Goal: Task Accomplishment & Management: Complete application form

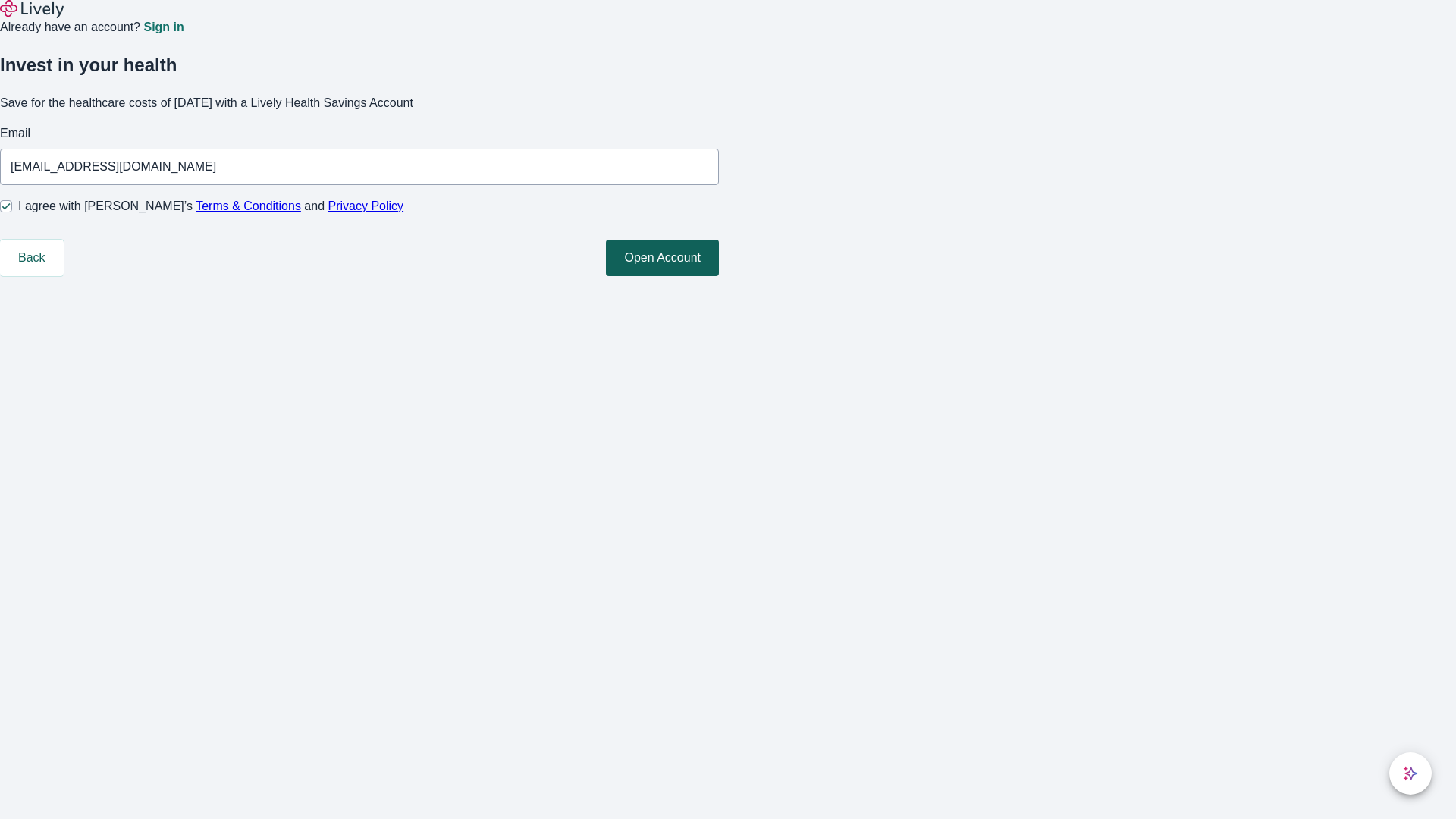
click at [719, 276] on button "Open Account" at bounding box center [662, 258] width 113 height 36
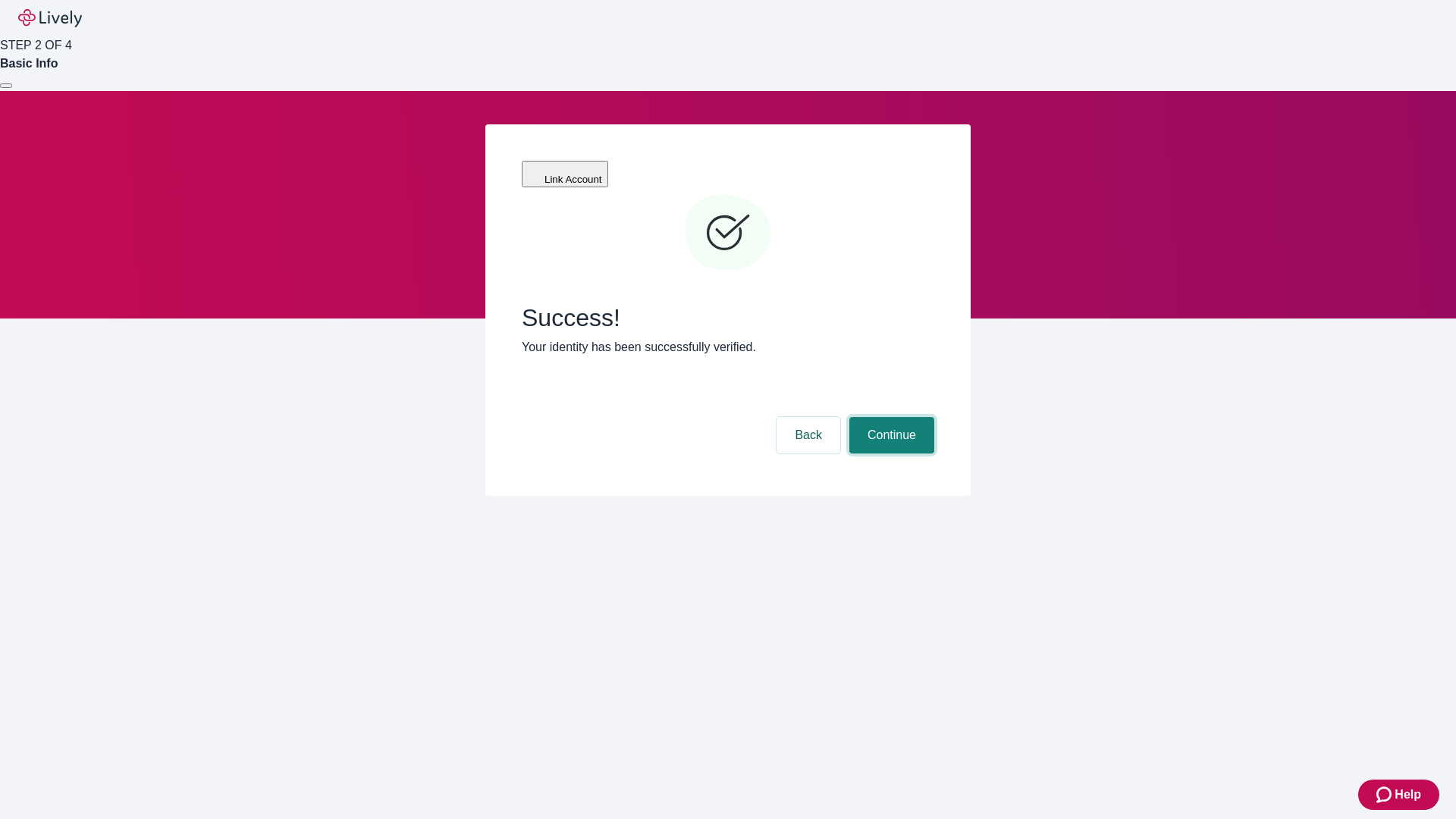
click at [890, 417] on button "Continue" at bounding box center [892, 435] width 85 height 36
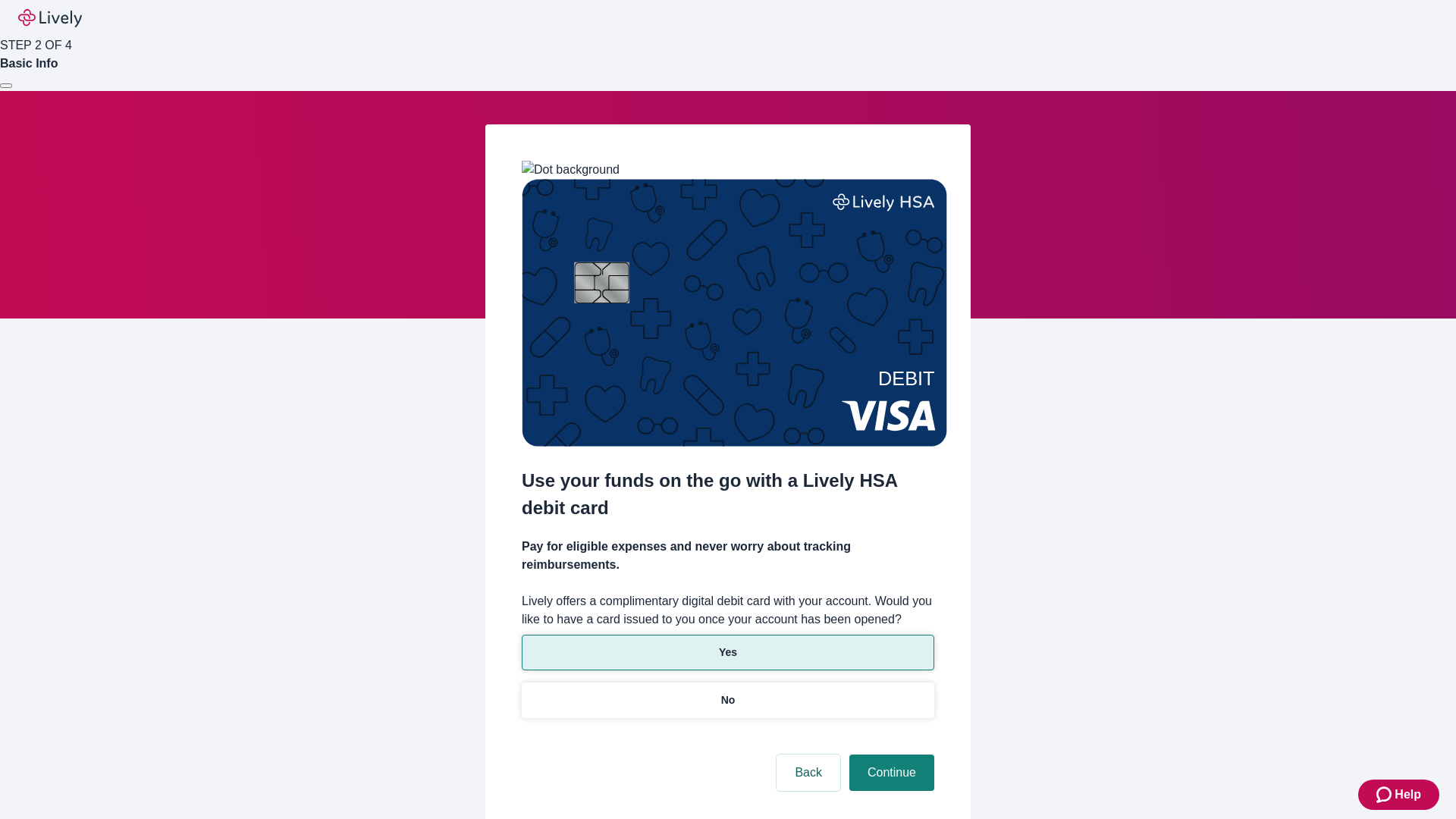
click at [727, 644] on p "Yes" at bounding box center [728, 652] width 18 height 16
click at [890, 755] on button "Continue" at bounding box center [892, 773] width 85 height 36
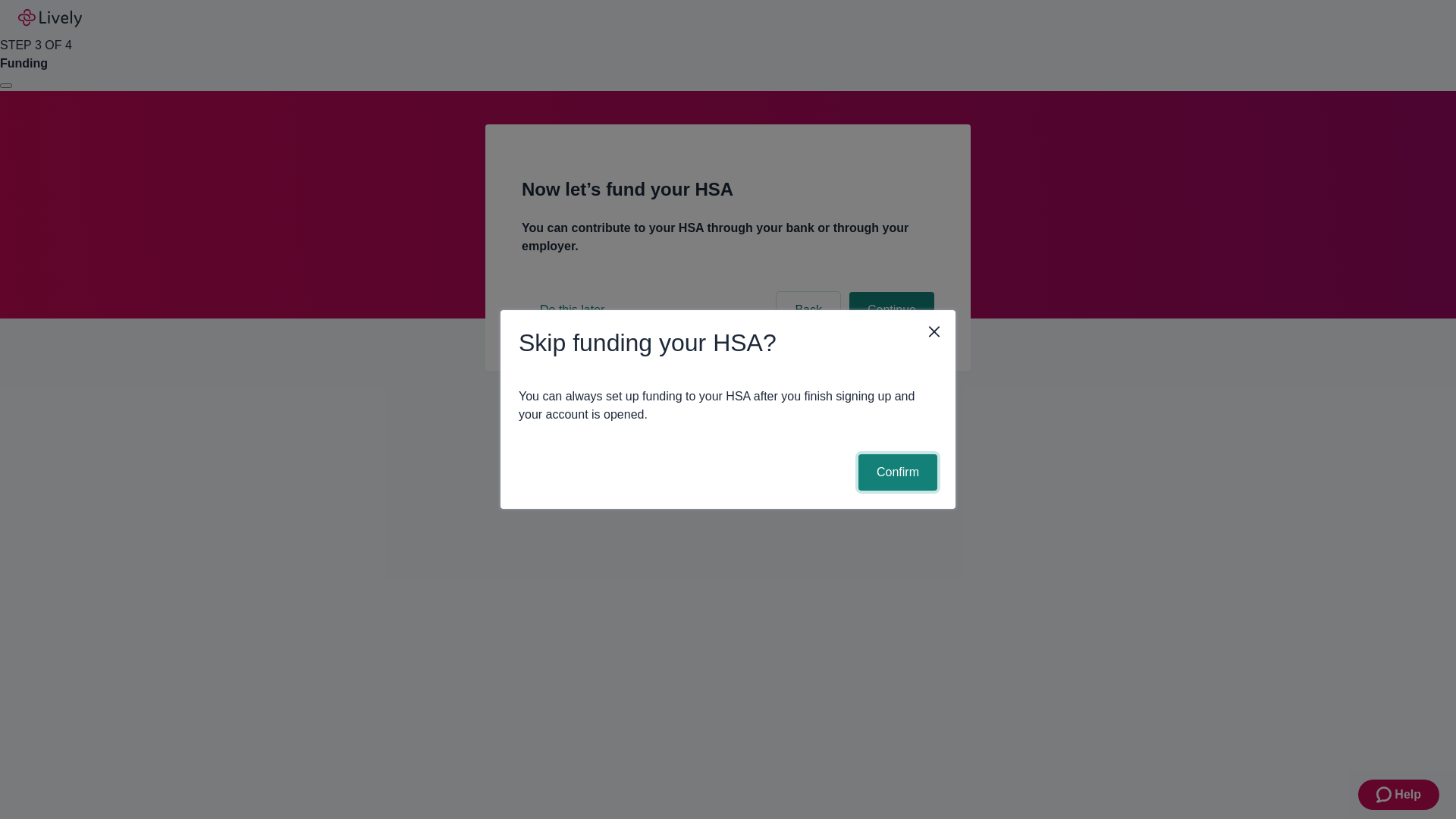
click at [895, 472] on button "Confirm" at bounding box center [898, 472] width 79 height 36
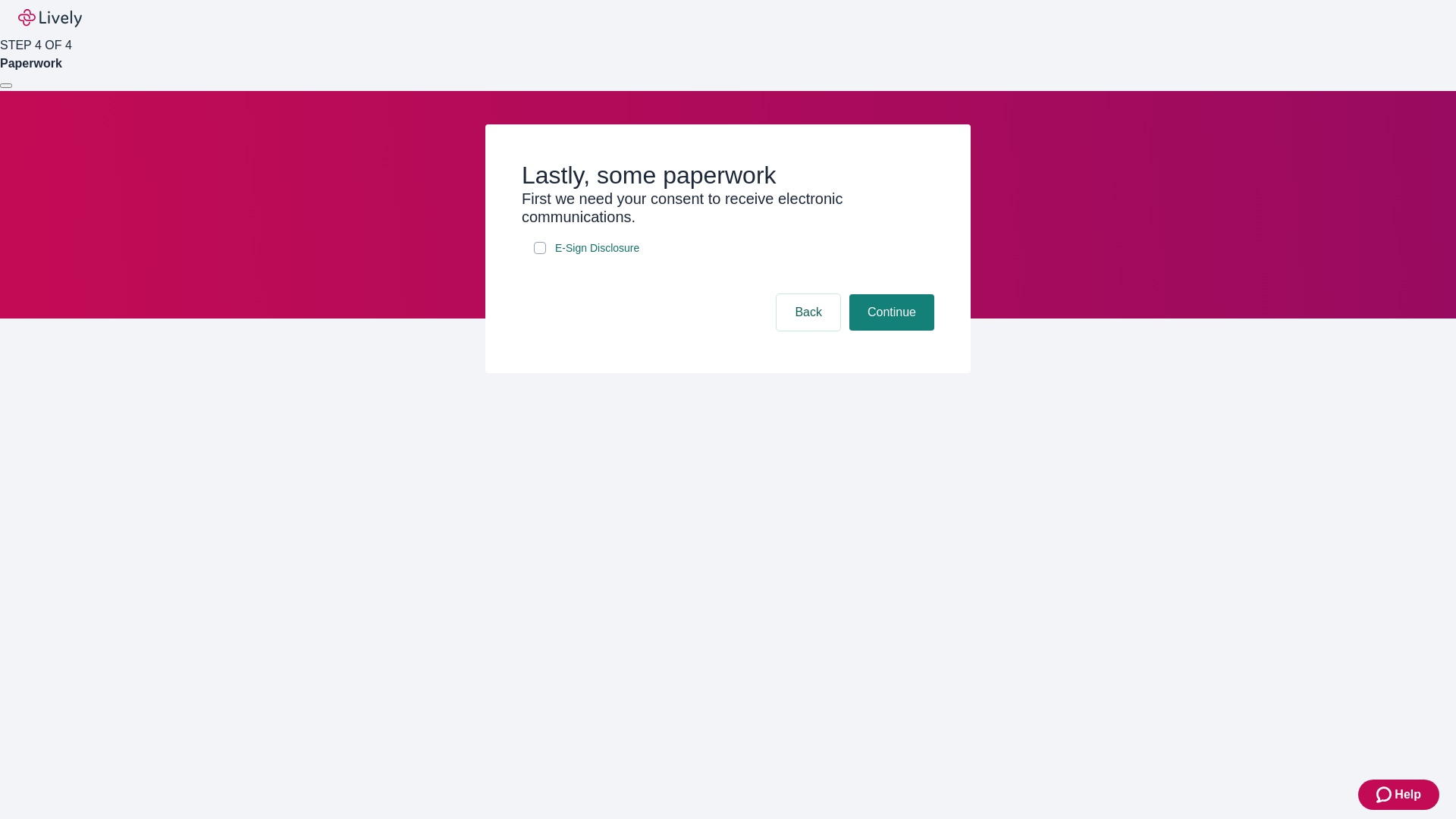
click at [540, 254] on input "E-Sign Disclosure" at bounding box center [539, 247] width 12 height 12
checkbox input "true"
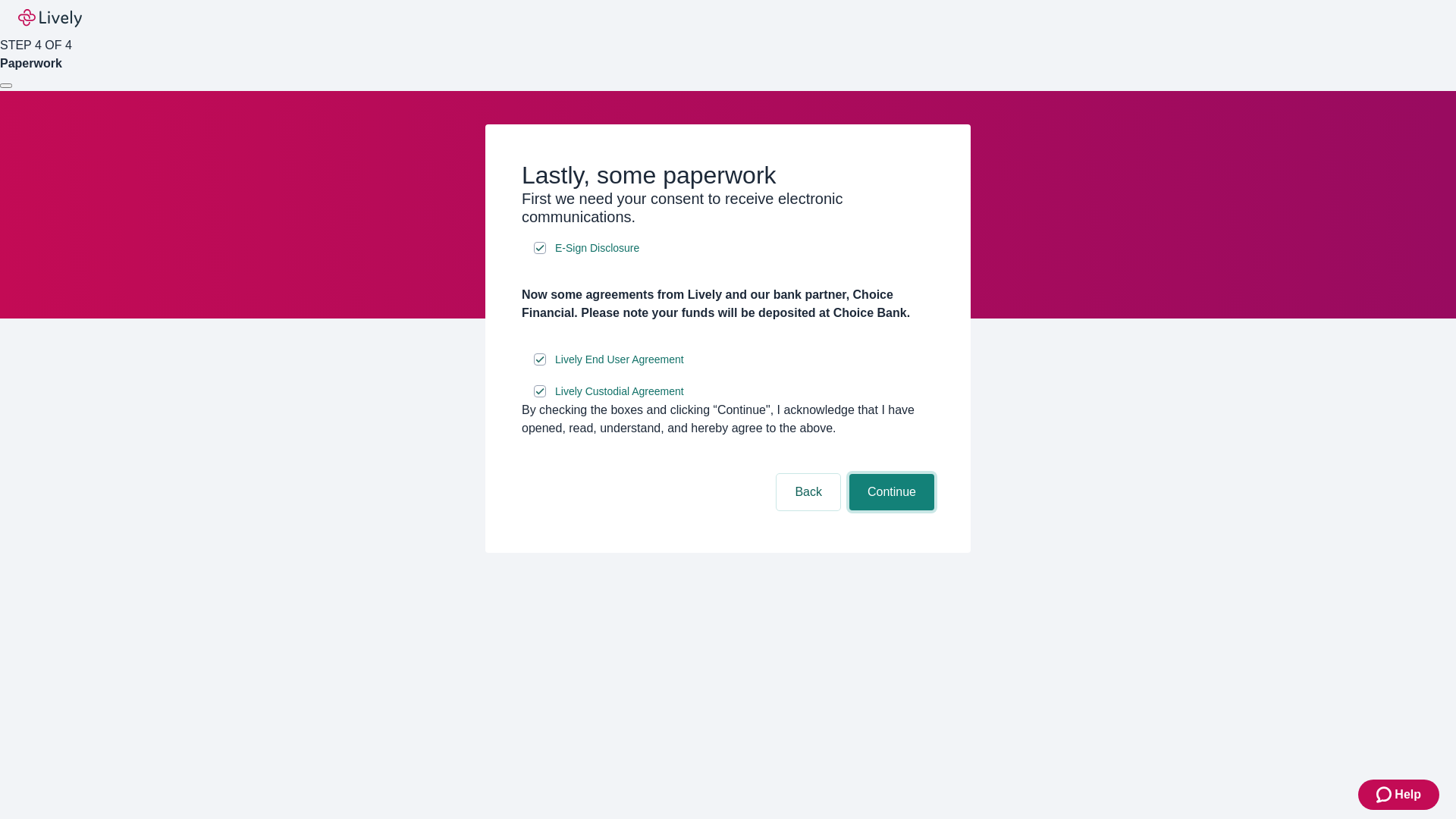
click at [890, 510] on button "Continue" at bounding box center [892, 492] width 85 height 36
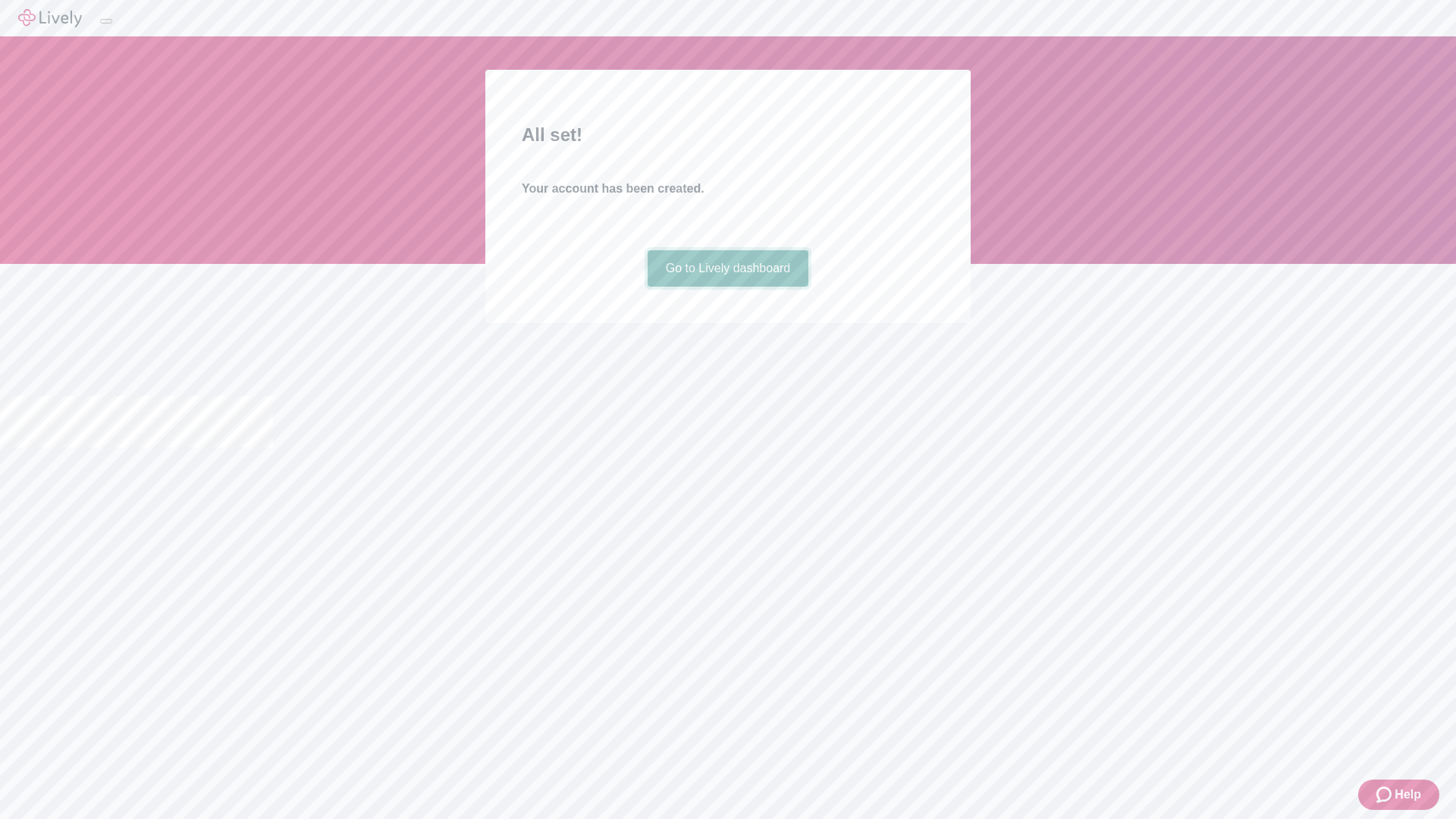
click at [727, 287] on link "Go to Lively dashboard" at bounding box center [728, 269] width 162 height 36
